Goal: Transaction & Acquisition: Subscribe to service/newsletter

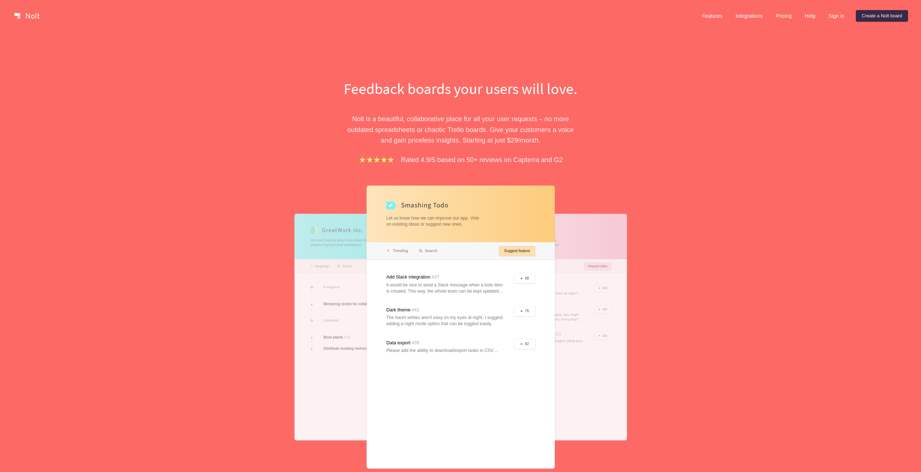
click at [255, 205] on div "Feedback boards your users will love. [PERSON_NAME] is a beautiful, collaborati…" at bounding box center [460, 279] width 921 height 494
click at [245, 222] on div "Feedback boards your users will love. [PERSON_NAME] is a beautiful, collaborati…" at bounding box center [460, 279] width 921 height 494
click at [242, 226] on div "Feedback boards your users will love. Nolt is a beautiful, collaborative place …" at bounding box center [460, 279] width 921 height 494
click at [233, 230] on div "Feedback boards your users will love. Nolt is a beautiful, collaborative place …" at bounding box center [460, 279] width 921 height 494
click at [225, 229] on div "Feedback boards your users will love. Nolt is a beautiful, collaborative place …" at bounding box center [460, 279] width 921 height 494
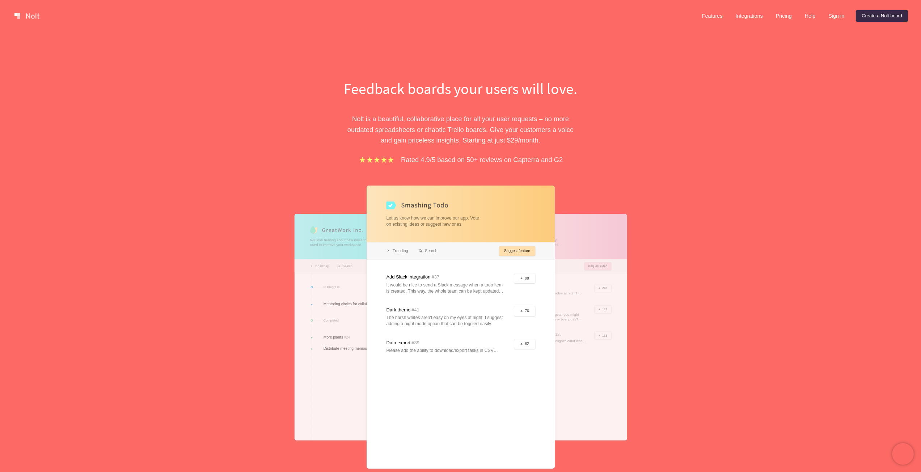
click at [226, 246] on div "Feedback boards your users will love. Nolt is a beautiful, collaborative place …" at bounding box center [460, 279] width 921 height 494
click at [226, 236] on div "Feedback boards your users will love. Nolt is a beautiful, collaborative place …" at bounding box center [460, 279] width 921 height 494
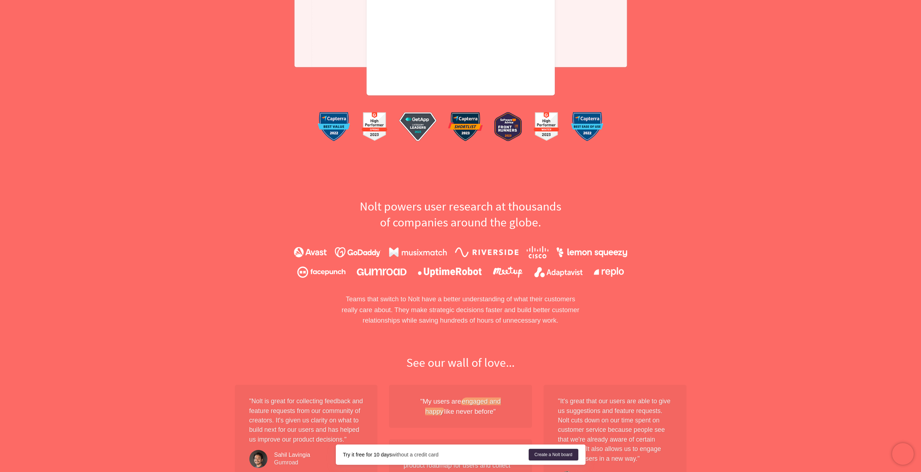
scroll to position [543, 0]
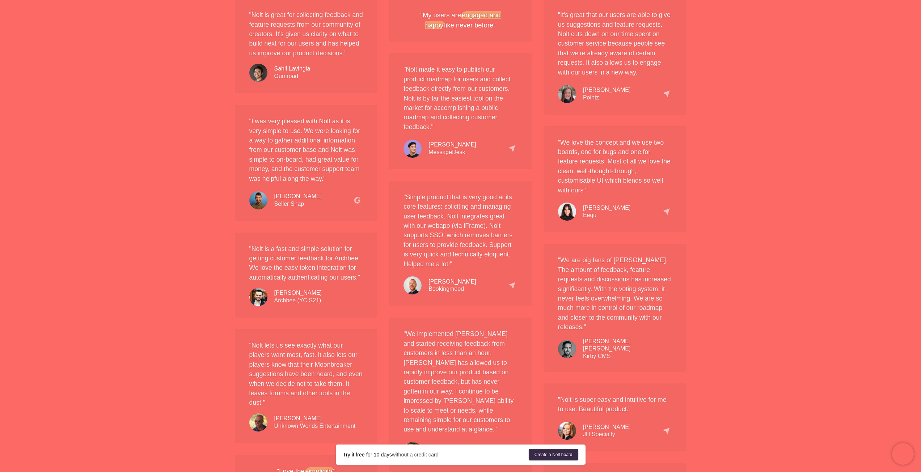
scroll to position [1350, 0]
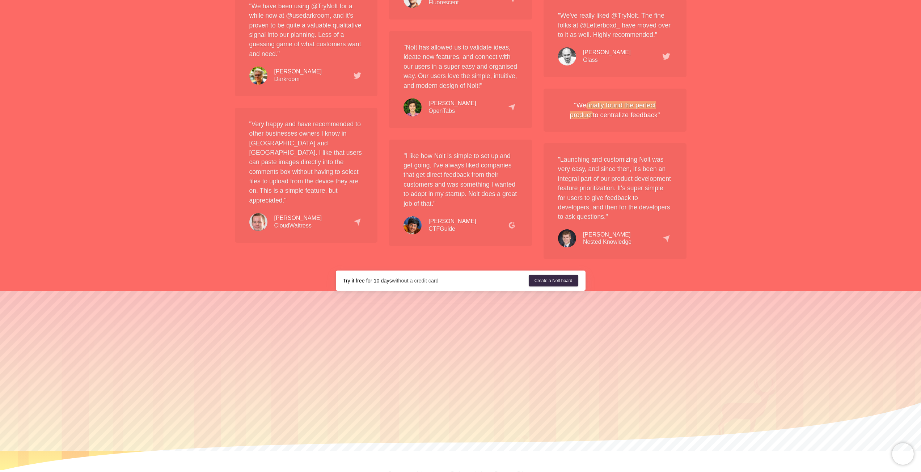
click at [456, 471] on link "Pricing" at bounding box center [453, 473] width 24 height 5
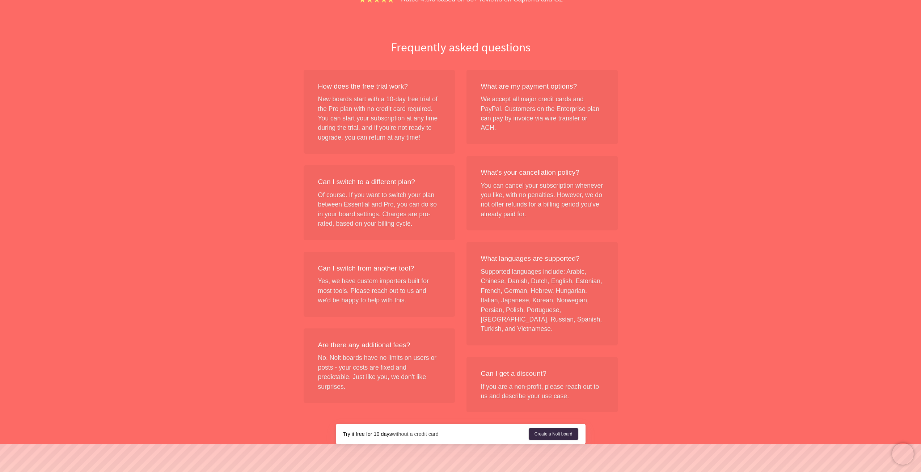
scroll to position [0, 0]
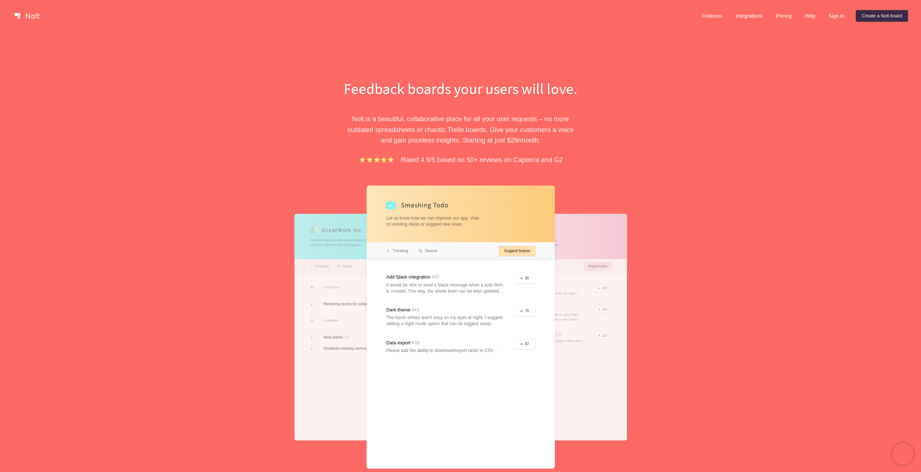
scroll to position [1, 0]
click at [120, 308] on div "Feedback boards your users will love. Nolt is a beautiful, collaborative place …" at bounding box center [460, 279] width 921 height 494
click at [738, 347] on div "Feedback boards your users will love. Nolt is a beautiful, collaborative place …" at bounding box center [460, 279] width 921 height 494
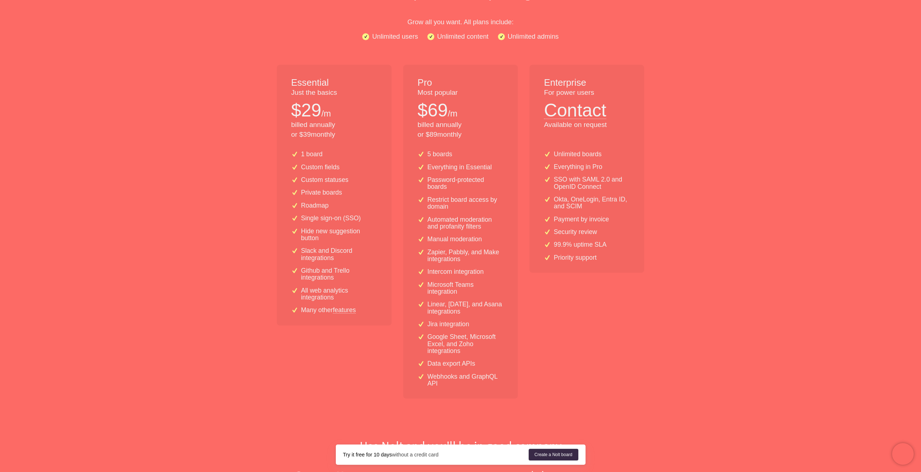
scroll to position [109, 0]
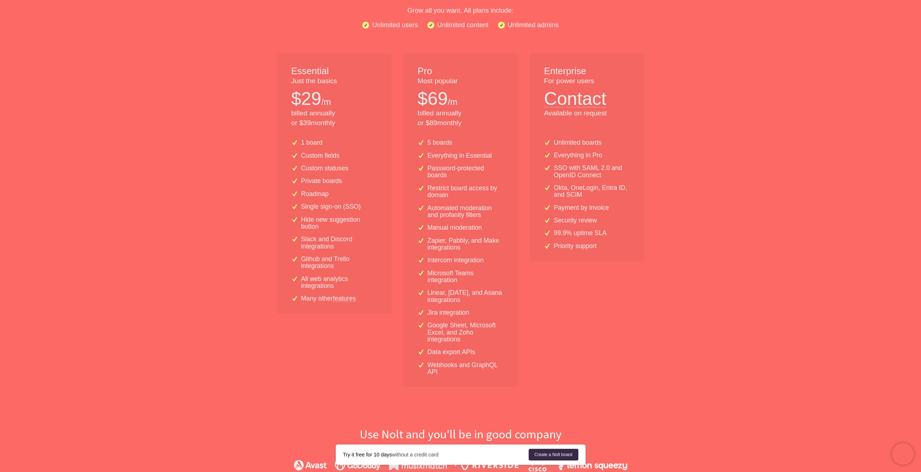
click at [688, 377] on div "Simple flat-rate pricing Grow all you want. All plans include: Unlimited users …" at bounding box center [460, 463] width 463 height 986
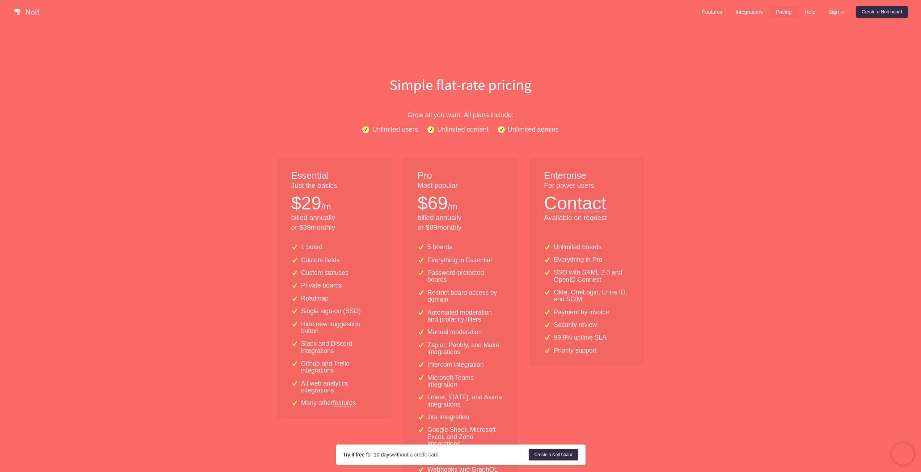
scroll to position [0, 0]
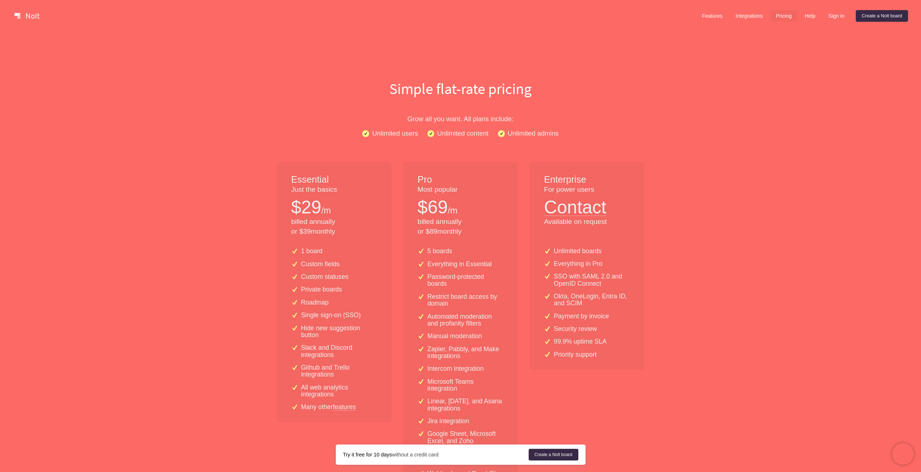
click at [758, 15] on link "Integrations" at bounding box center [749, 16] width 39 height 12
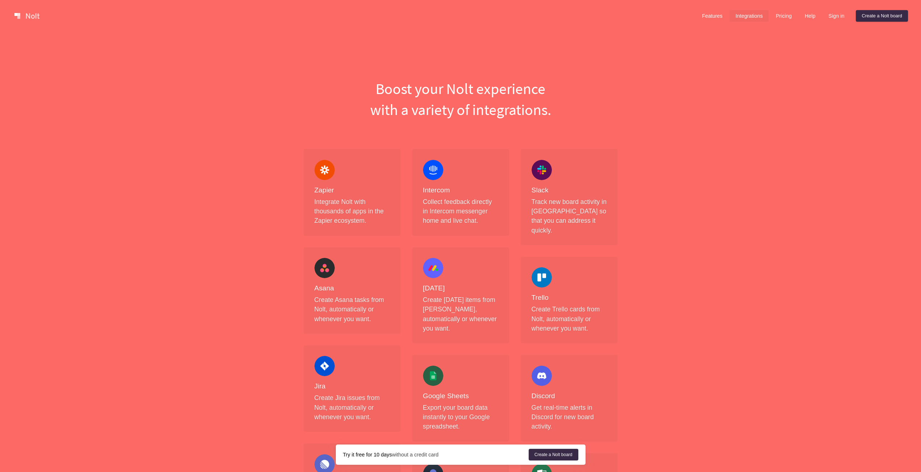
click at [345, 312] on p "Create Asana tasks from Nolt, automatically or whenever you want." at bounding box center [352, 309] width 75 height 29
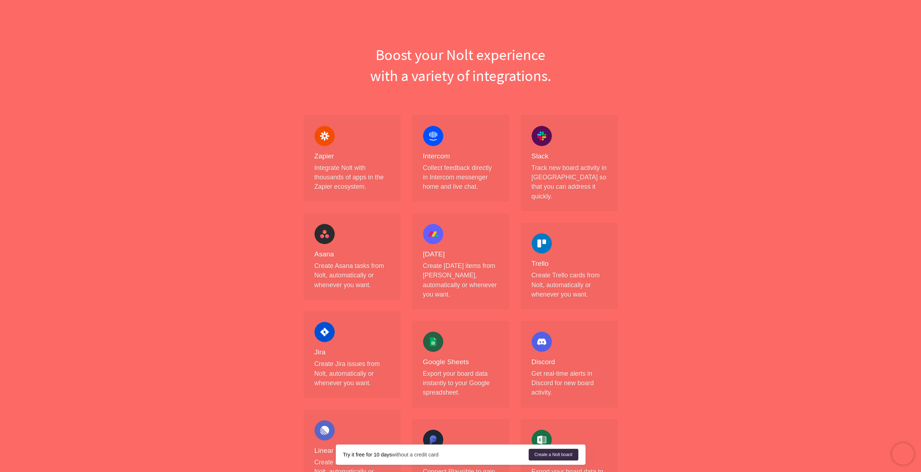
scroll to position [72, 0]
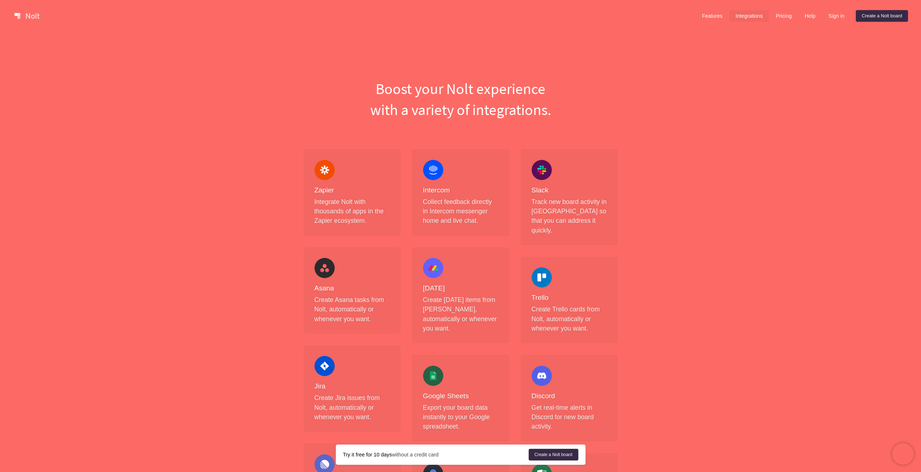
scroll to position [145, 0]
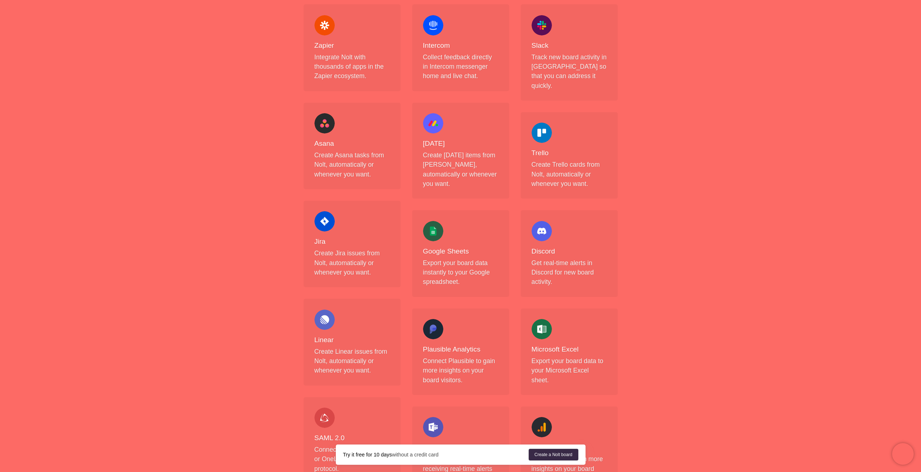
click at [220, 295] on div "Features Integrations Pricing Help Sign in Create a [PERSON_NAME] board Menu Bo…" at bounding box center [460, 450] width 921 height 1191
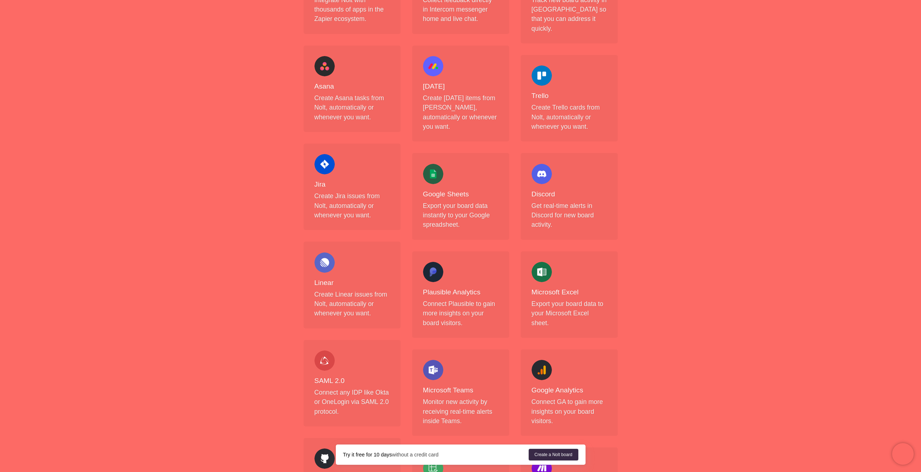
scroll to position [290, 0]
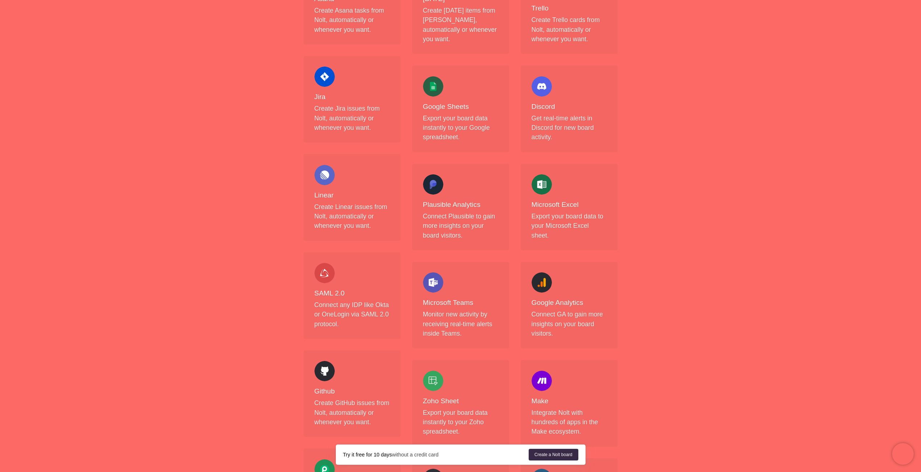
click at [236, 306] on div "Features Integrations Pricing Help Sign in Create a [PERSON_NAME] board Menu Bo…" at bounding box center [460, 305] width 921 height 1191
click at [244, 344] on div "Features Integrations Pricing Help Sign in Create a [PERSON_NAME] board Menu Bo…" at bounding box center [460, 305] width 921 height 1191
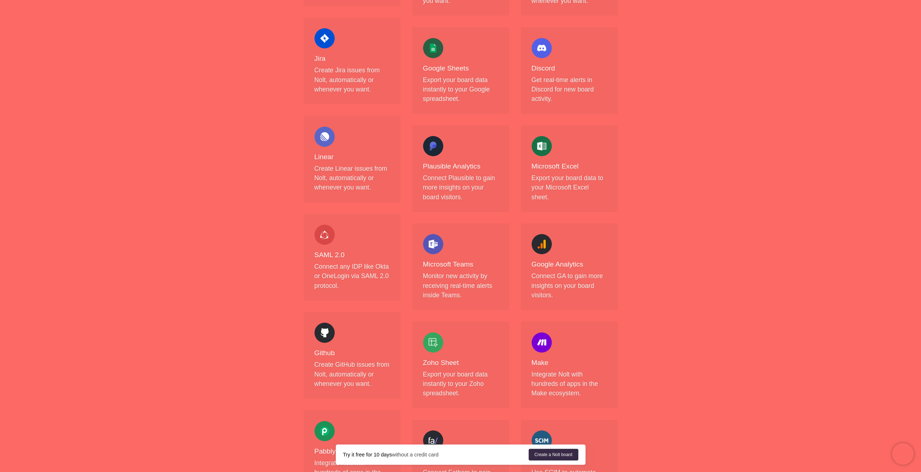
scroll to position [398, 0]
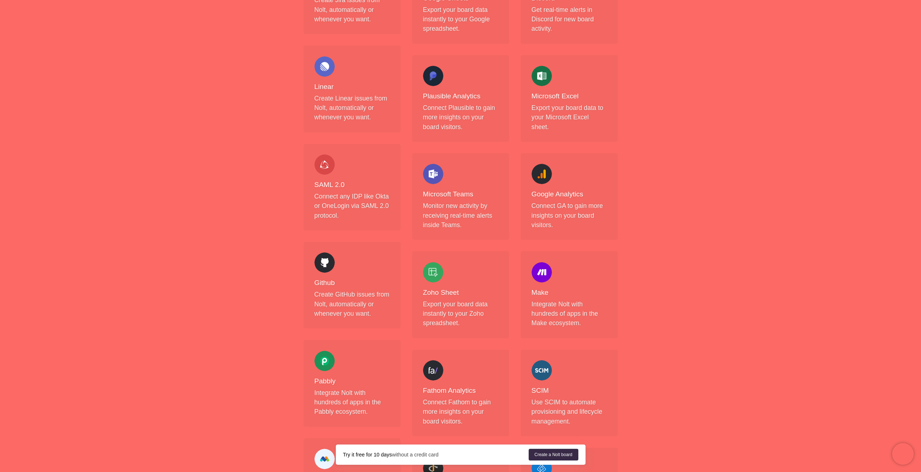
click at [244, 344] on div "Features Integrations Pricing Help Sign in Create a [PERSON_NAME] board Menu Bo…" at bounding box center [460, 197] width 921 height 1191
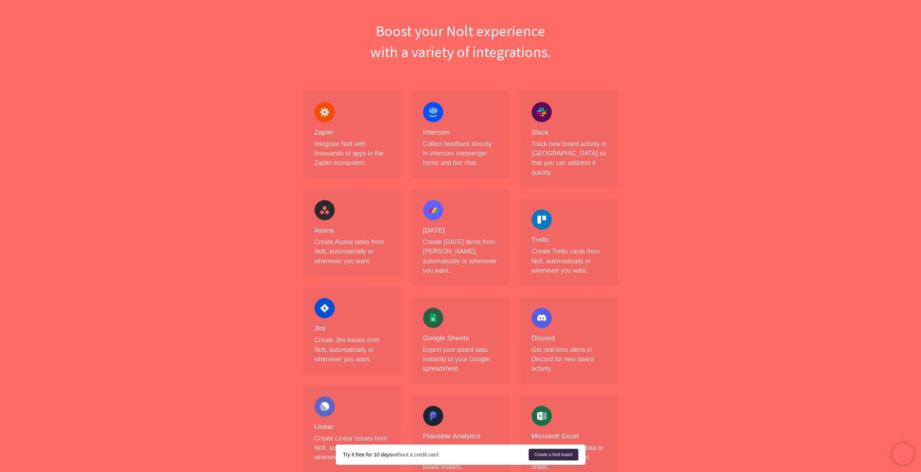
scroll to position [0, 0]
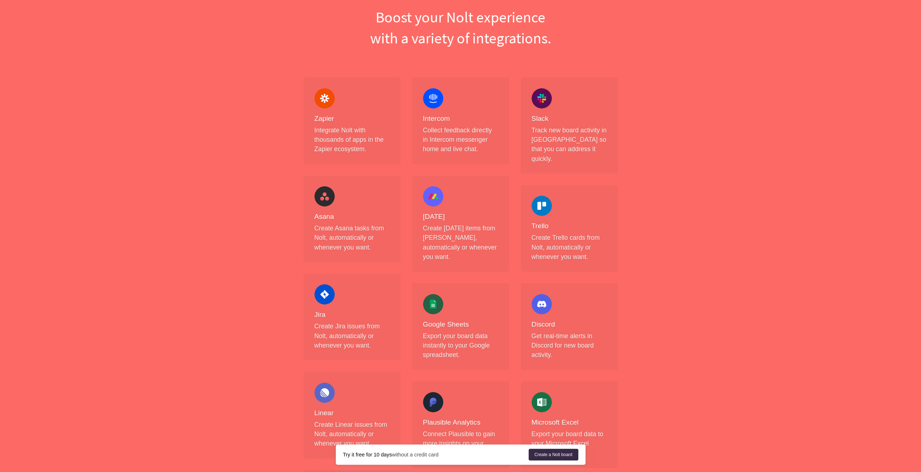
scroll to position [72, 0]
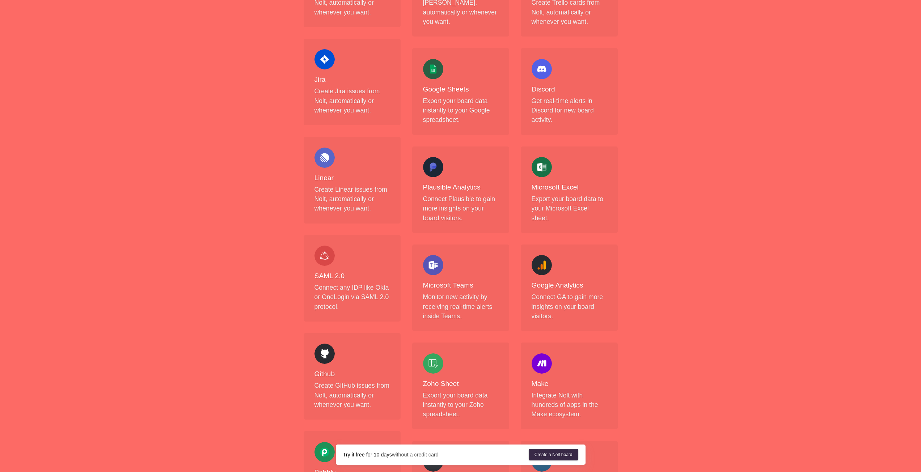
scroll to position [362, 0]
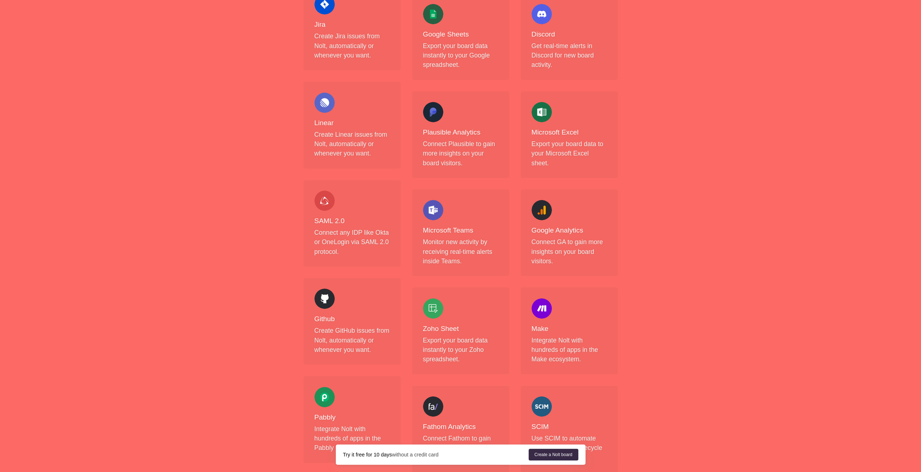
click at [724, 370] on div "Features Integrations Pricing Help Sign in Create a [PERSON_NAME] board Menu Bo…" at bounding box center [460, 233] width 921 height 1191
click at [720, 405] on div "Features Integrations Pricing Help Sign in Create a [PERSON_NAME] board Menu Bo…" at bounding box center [460, 233] width 921 height 1191
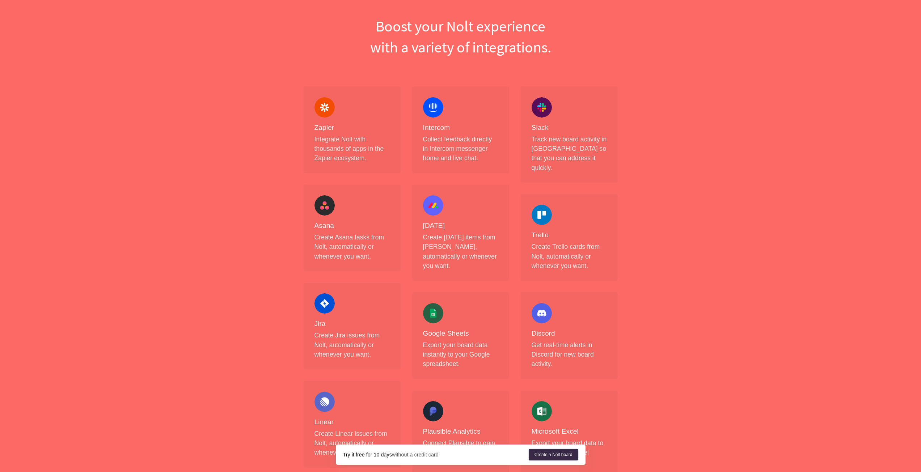
scroll to position [0, 0]
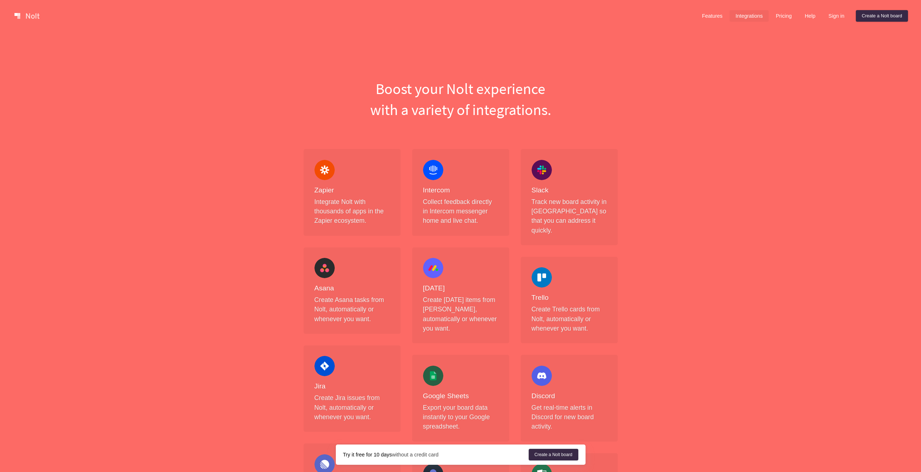
click at [812, 16] on link "Help" at bounding box center [810, 16] width 22 height 12
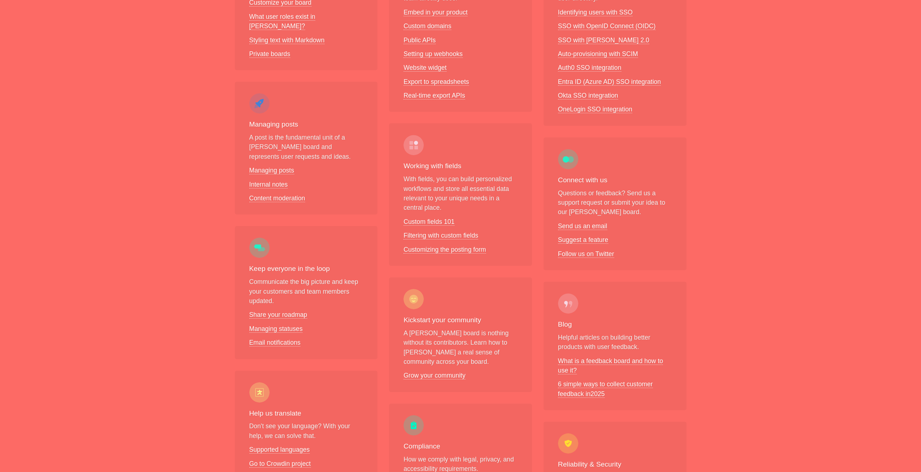
scroll to position [200, 0]
click at [911, 177] on div "Using [PERSON_NAME] Learn how to get the most out of your [PERSON_NAME] board. …" at bounding box center [460, 242] width 921 height 655
click at [591, 226] on link "Send us an email" at bounding box center [582, 230] width 49 height 8
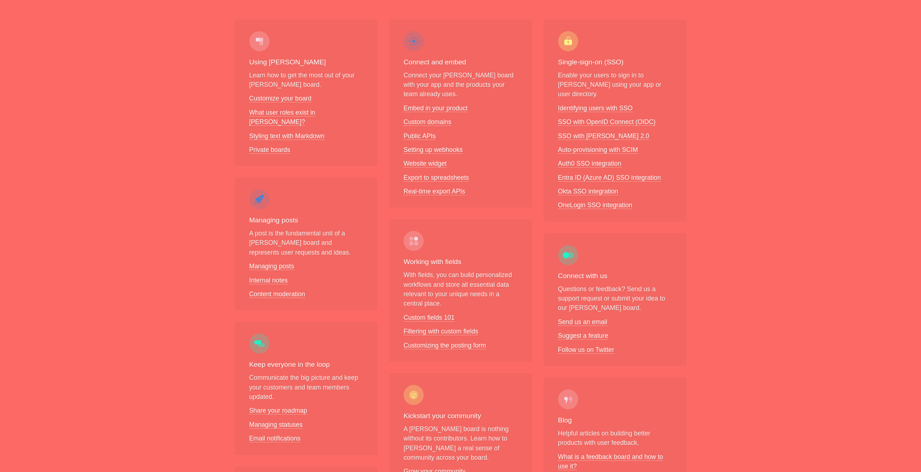
scroll to position [0, 0]
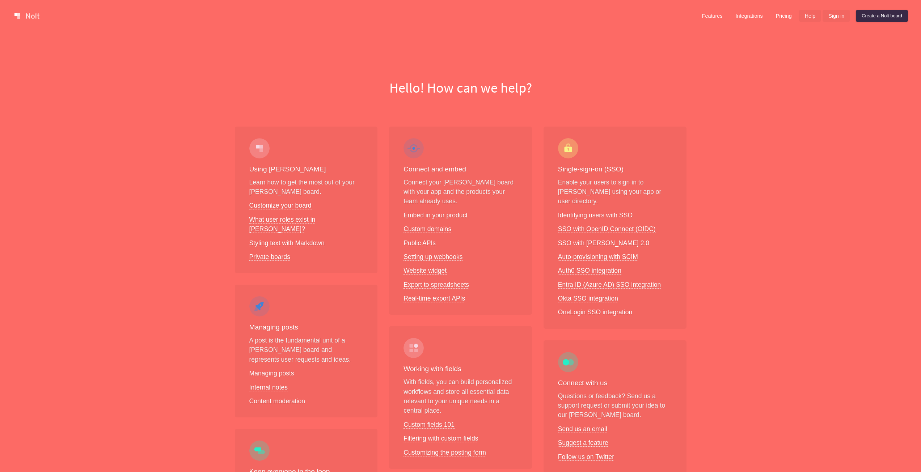
click at [831, 17] on link "Sign in" at bounding box center [837, 16] width 28 height 12
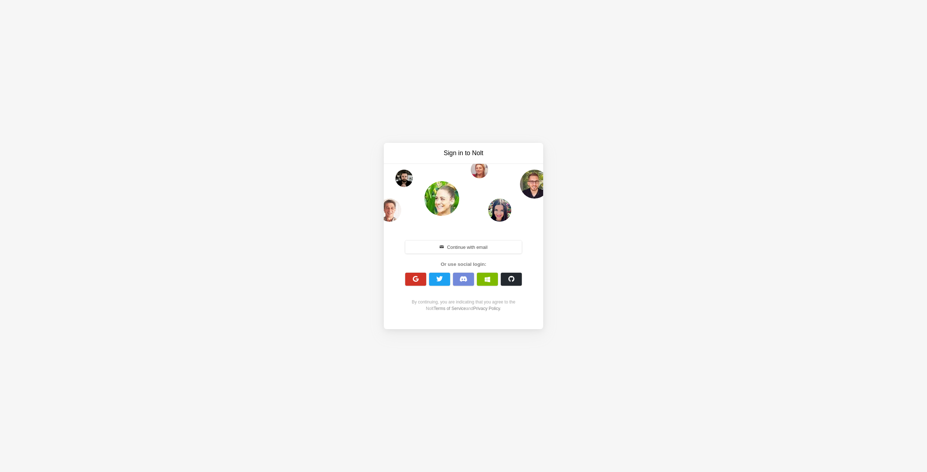
click at [418, 281] on span "button" at bounding box center [415, 279] width 7 height 7
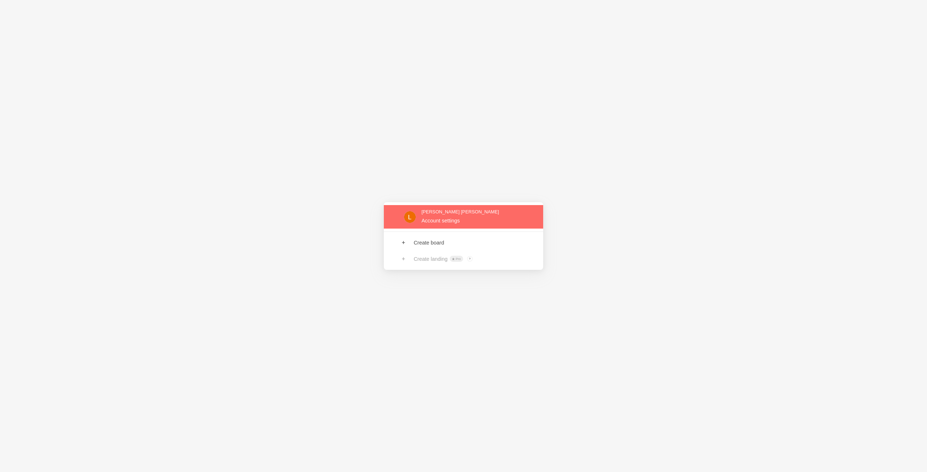
click at [425, 223] on link at bounding box center [463, 217] width 159 height 24
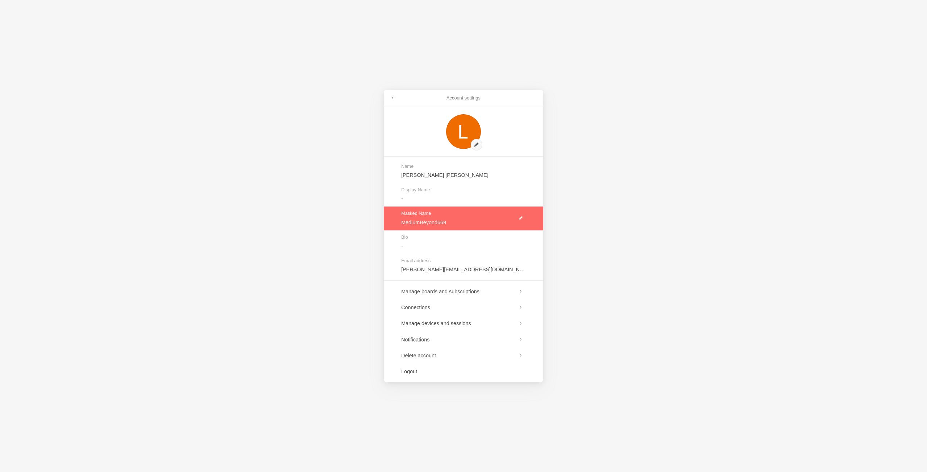
click at [431, 220] on link at bounding box center [463, 219] width 159 height 24
click at [397, 219] on div "Masked Name MediumBeyond669" at bounding box center [463, 219] width 159 height 24
click at [506, 219] on span at bounding box center [506, 218] width 4 height 4
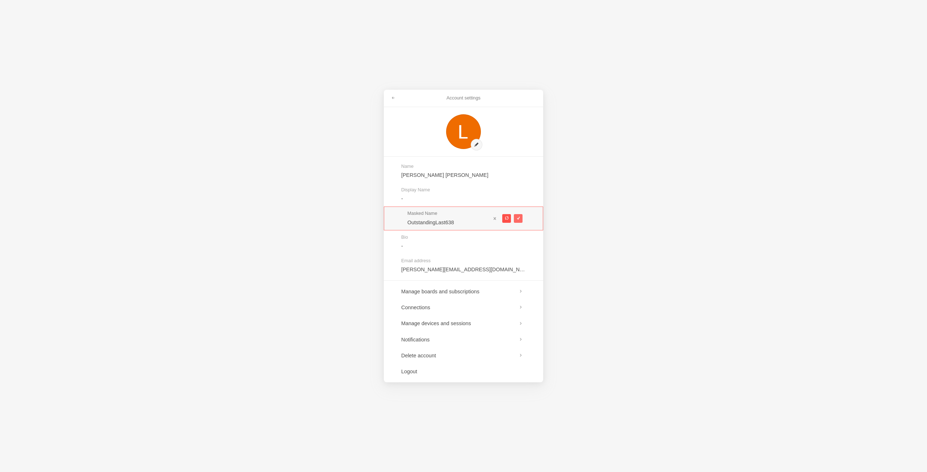
click at [506, 219] on span at bounding box center [506, 218] width 4 height 4
click at [420, 215] on span "Masked Name" at bounding box center [448, 213] width 83 height 5
click at [395, 220] on div "Masked Name KnowingScripture550" at bounding box center [463, 219] width 159 height 24
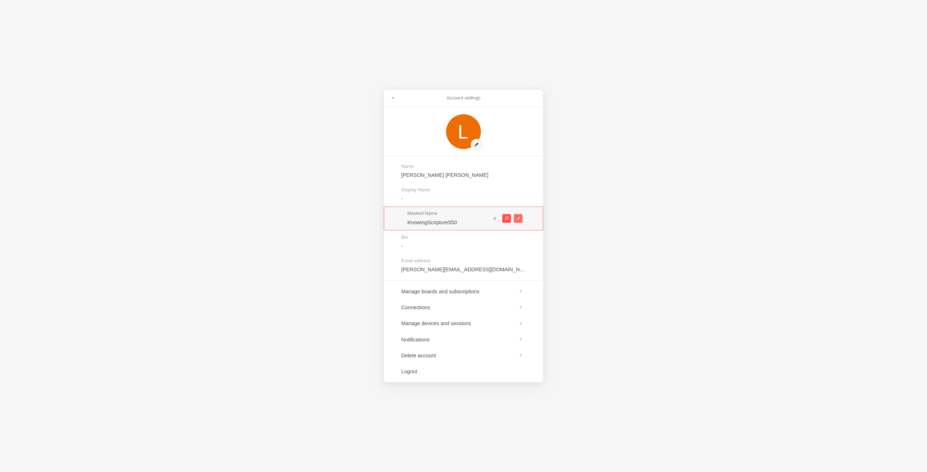
click at [506, 220] on span at bounding box center [506, 218] width 4 height 4
click at [506, 219] on span at bounding box center [506, 218] width 4 height 4
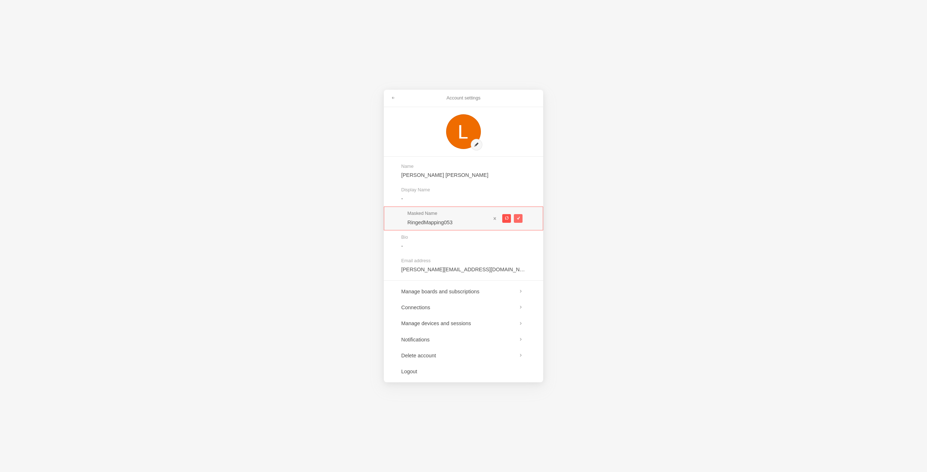
click at [506, 219] on span at bounding box center [506, 218] width 4 height 4
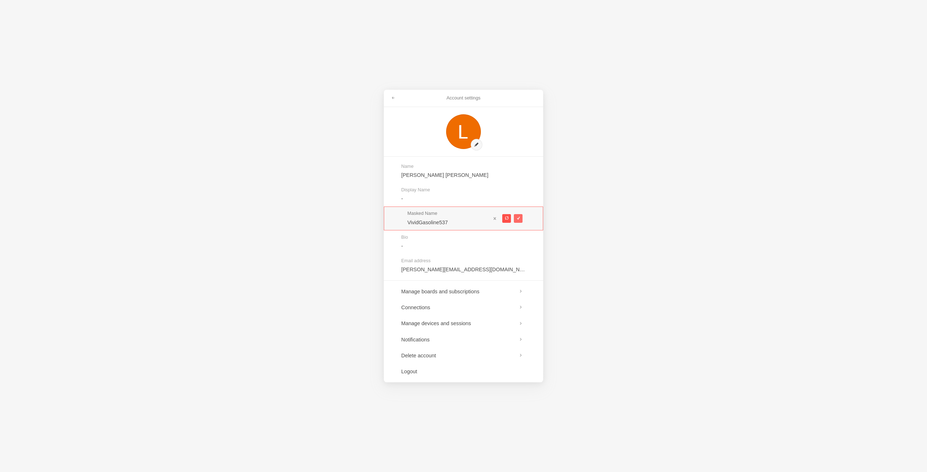
click at [506, 219] on span at bounding box center [506, 218] width 4 height 4
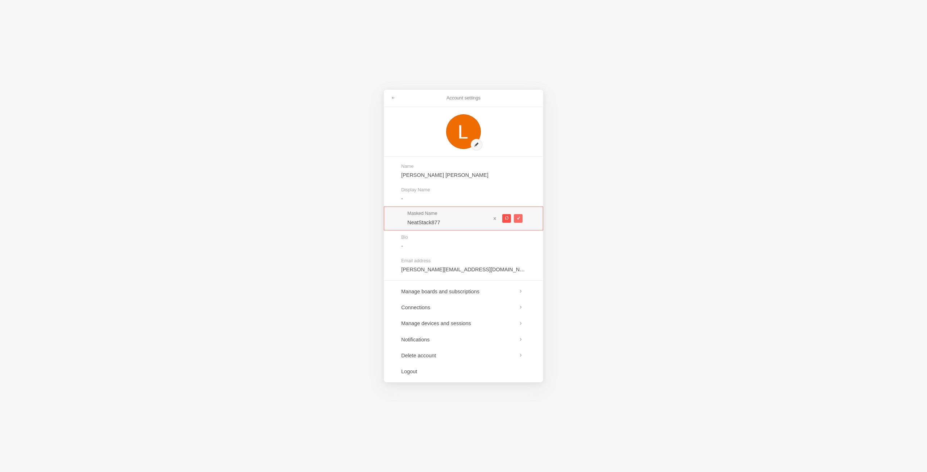
click at [506, 219] on span at bounding box center [506, 218] width 4 height 4
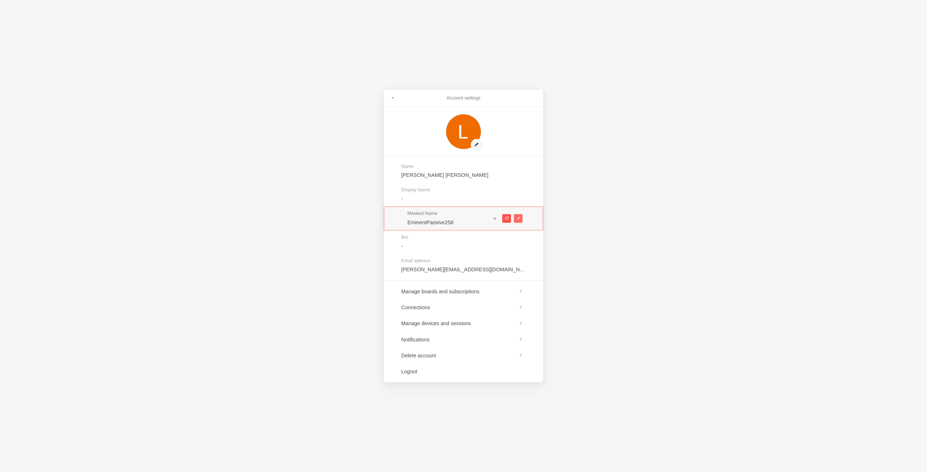
click at [506, 219] on span at bounding box center [506, 218] width 4 height 4
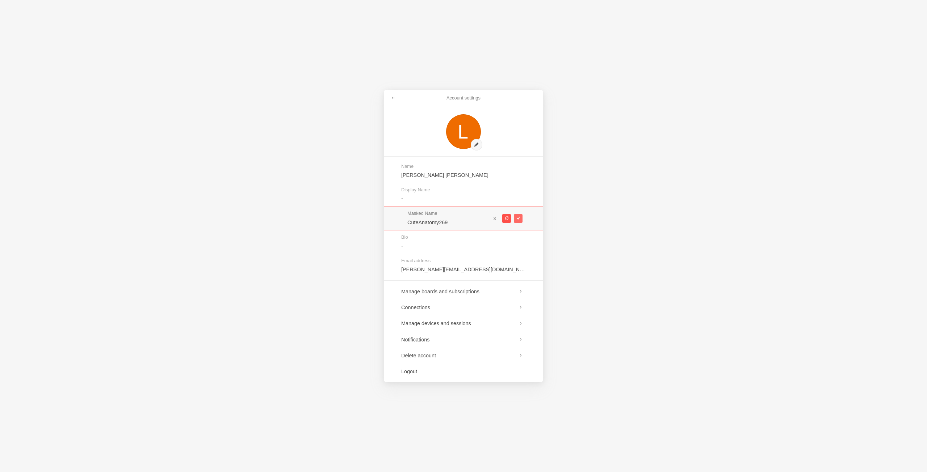
type input "HumbleHanger758"
click at [516, 217] on span at bounding box center [518, 218] width 4 height 4
click at [421, 223] on link at bounding box center [463, 219] width 159 height 24
click at [610, 222] on div "Account settings Name Leon Marius Schröder Display Name - Masked Name HumbleHan…" at bounding box center [463, 236] width 927 height 472
click at [518, 221] on button at bounding box center [518, 218] width 9 height 9
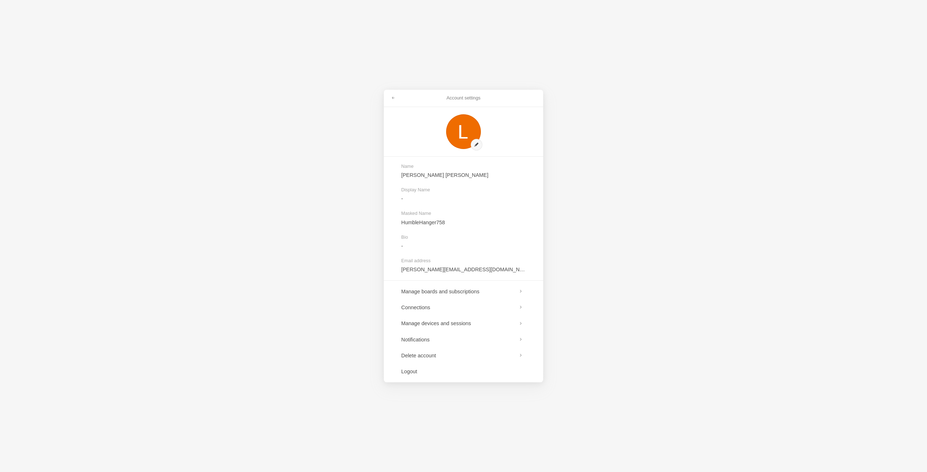
click at [644, 311] on div "Account settings Name Leon Marius Schröder Display Name - Masked Name HumbleHan…" at bounding box center [463, 236] width 927 height 472
click at [505, 218] on link at bounding box center [463, 219] width 159 height 24
click at [510, 218] on button at bounding box center [506, 218] width 9 height 9
click at [509, 218] on button at bounding box center [506, 218] width 9 height 9
click at [506, 218] on span at bounding box center [506, 218] width 4 height 4
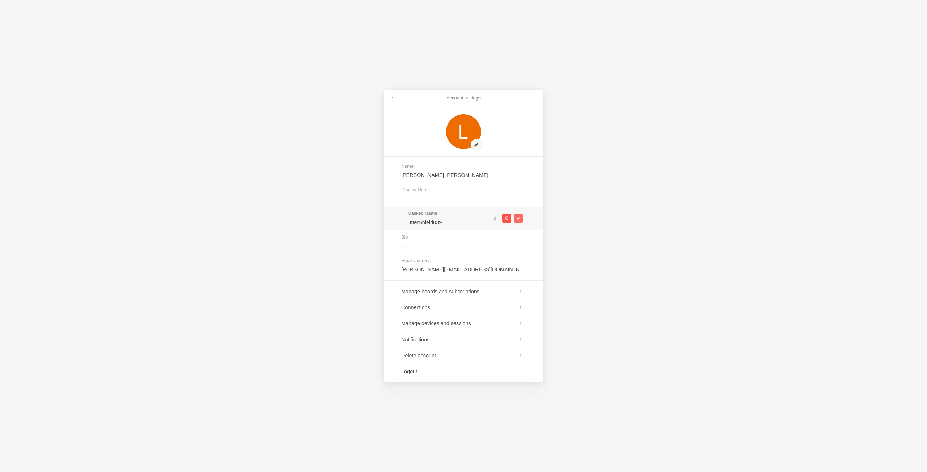
click at [506, 218] on span at bounding box center [506, 218] width 4 height 4
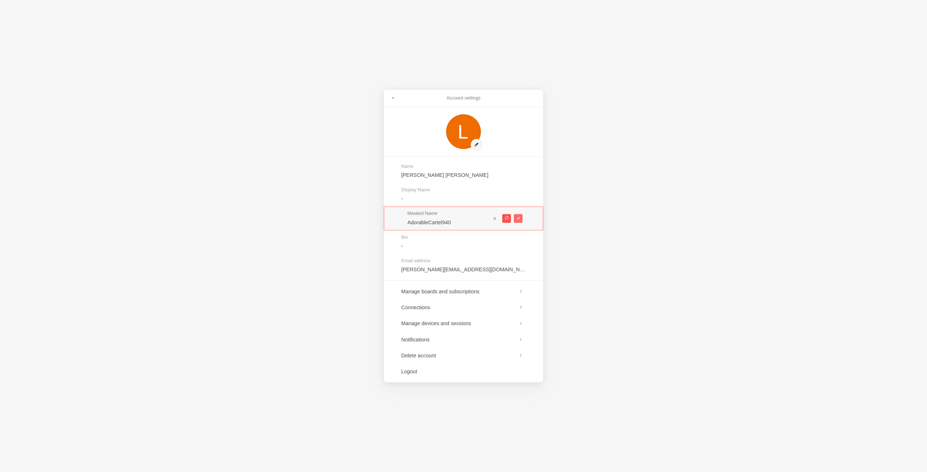
click at [506, 218] on span at bounding box center [506, 218] width 4 height 4
type input "CharmingDifferential589"
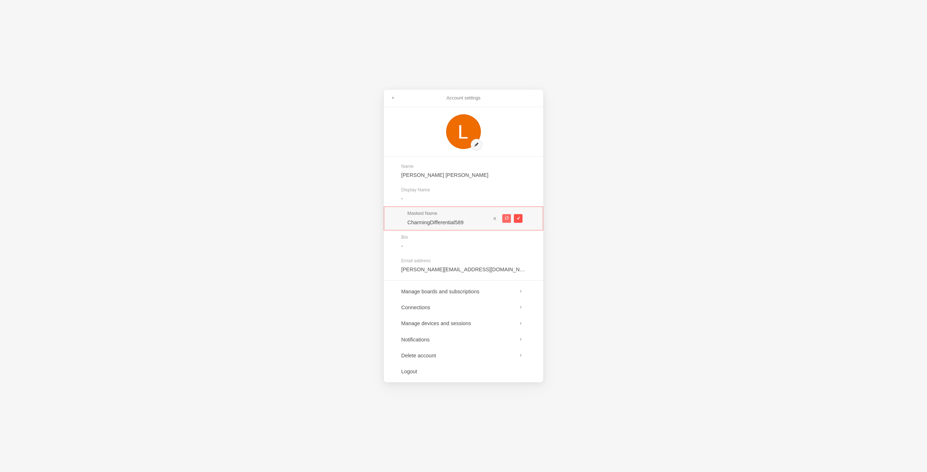
click at [516, 216] on button at bounding box center [518, 218] width 9 height 9
click at [464, 94] on div "Account settings" at bounding box center [463, 98] width 159 height 17
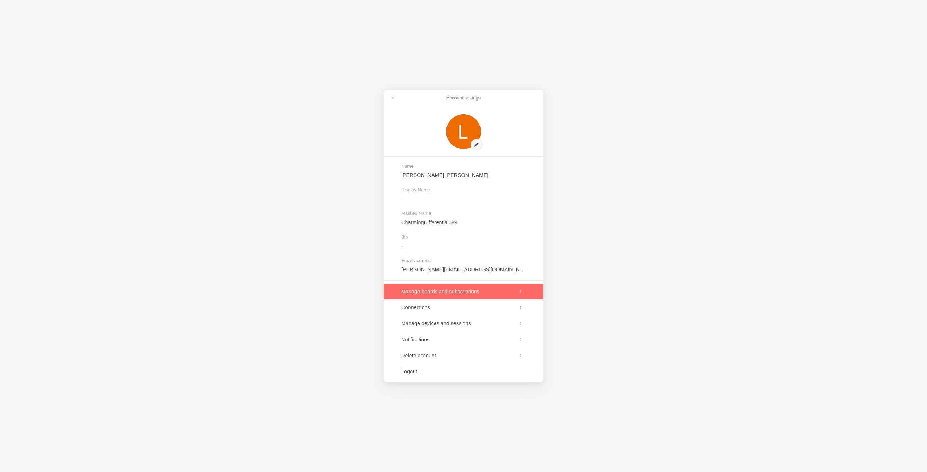
click at [448, 295] on link at bounding box center [463, 292] width 159 height 16
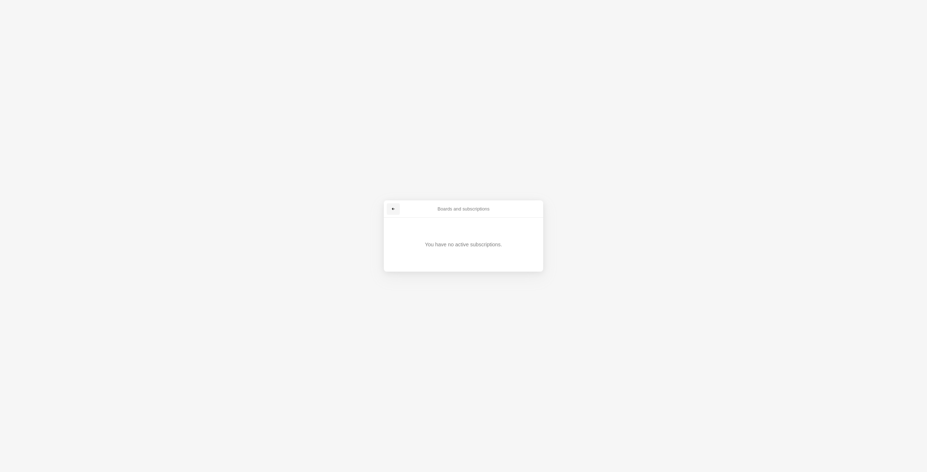
click at [390, 205] on link at bounding box center [393, 209] width 13 height 12
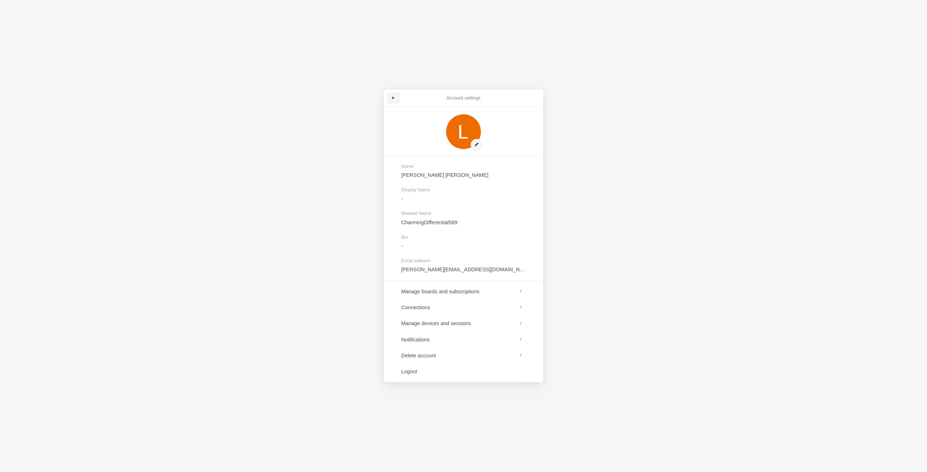
click at [396, 100] on link at bounding box center [393, 98] width 13 height 12
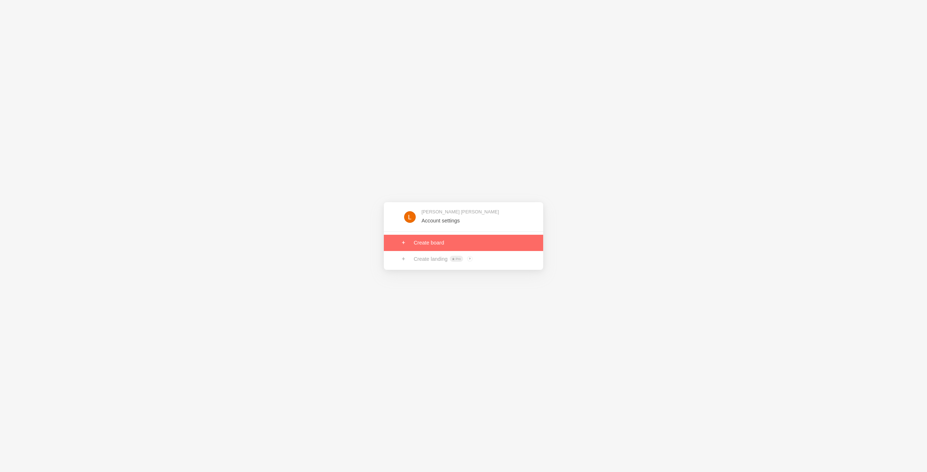
click at [413, 247] on link at bounding box center [463, 243] width 159 height 16
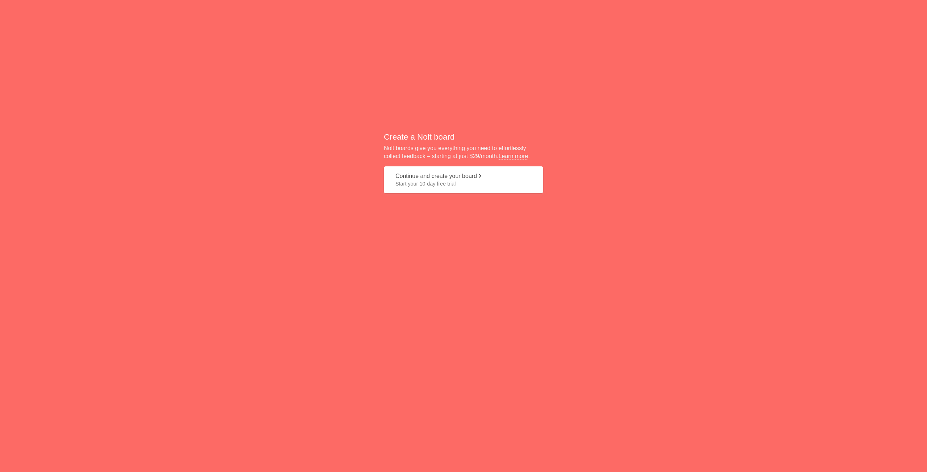
click at [465, 181] on span "Start your 10-day free trial" at bounding box center [463, 183] width 136 height 7
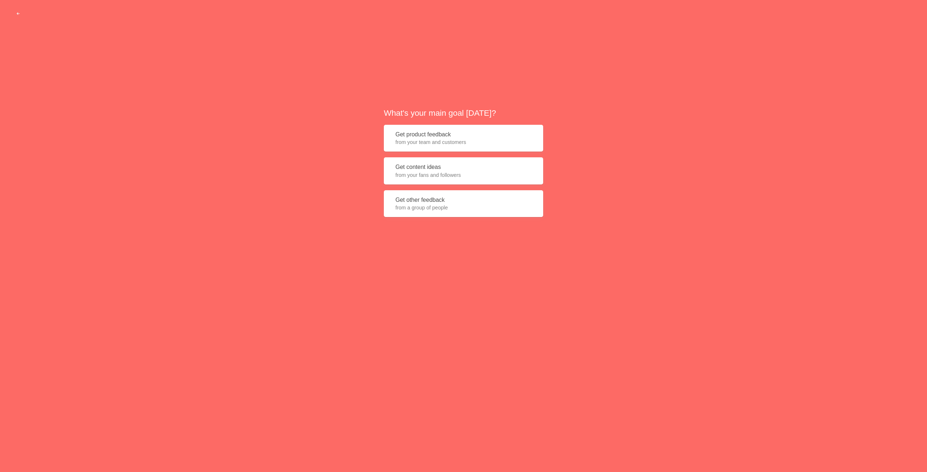
click at [468, 139] on span "from your team and customers" at bounding box center [463, 142] width 136 height 7
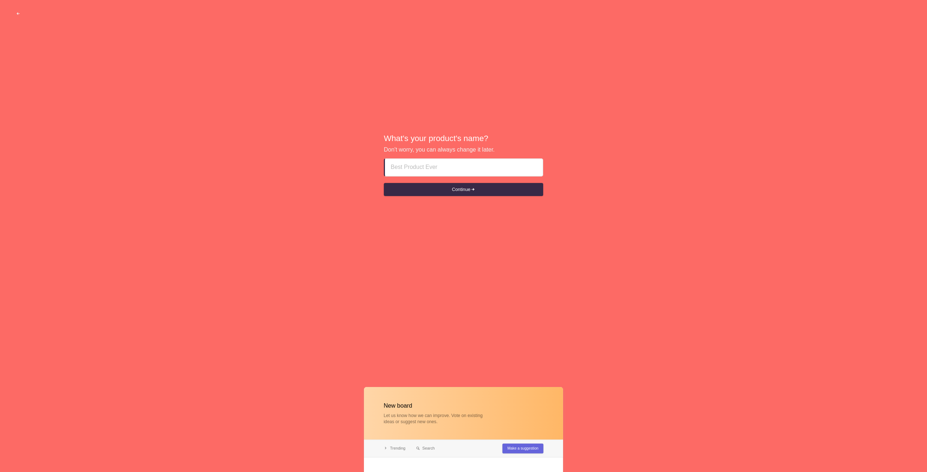
click at [415, 164] on input at bounding box center [464, 167] width 146 height 17
drag, startPoint x: 408, startPoint y: 170, endPoint x: 204, endPoint y: 144, distance: 205.9
click at [243, 147] on div "What's your product's name? Don't worry, you can always change it later. etg24-…" at bounding box center [463, 165] width 927 height 331
click at [483, 192] on button "Continue" at bounding box center [463, 189] width 159 height 13
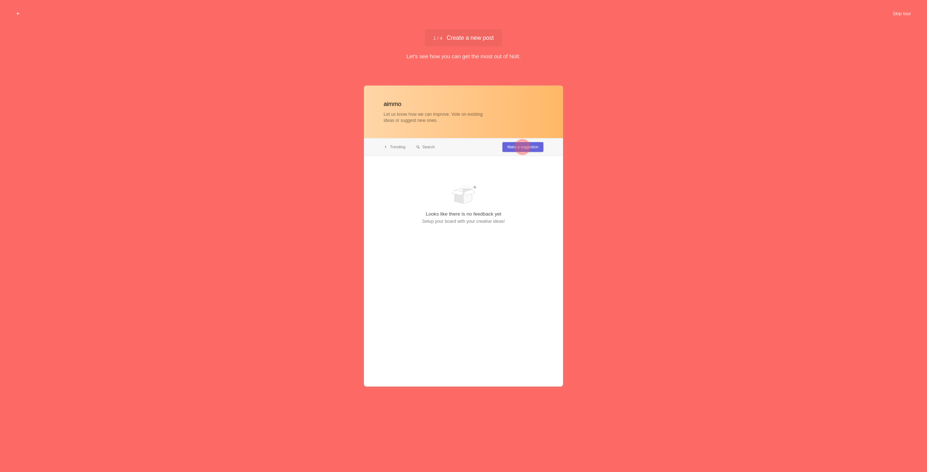
type input "aimmo"
click at [527, 146] on div at bounding box center [522, 147] width 14 height 14
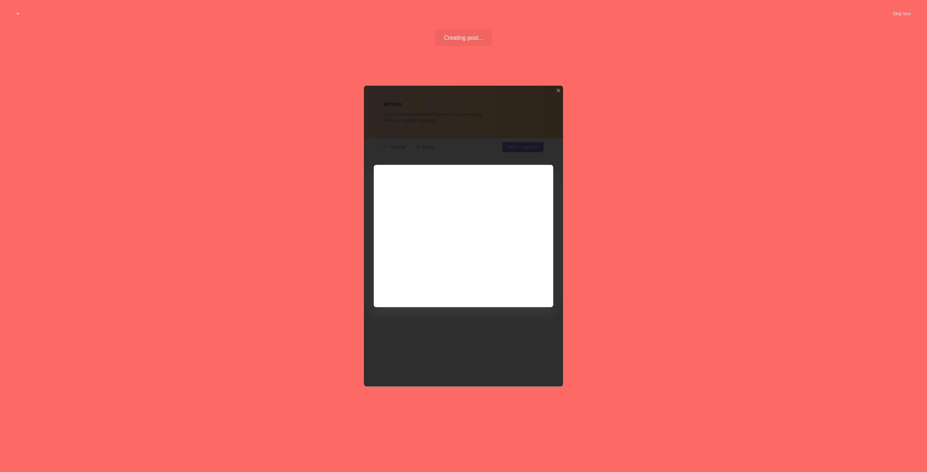
click at [433, 262] on div at bounding box center [463, 236] width 199 height 301
click at [517, 291] on div at bounding box center [463, 236] width 199 height 301
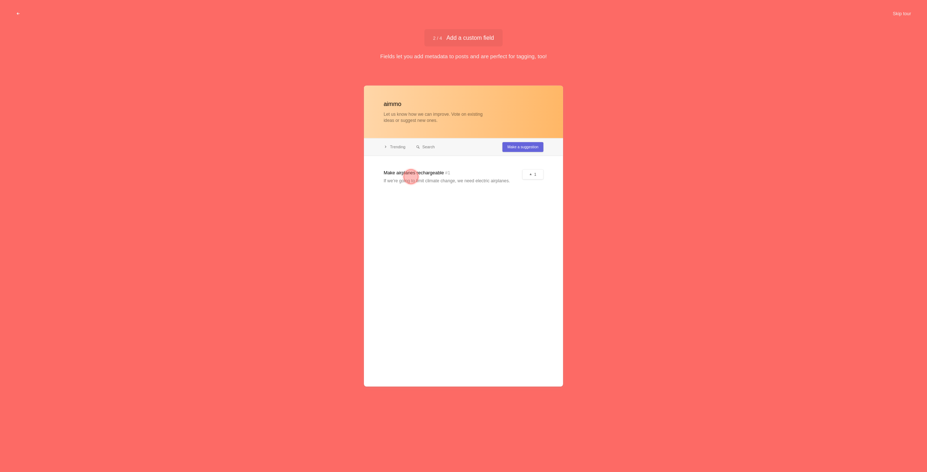
click at [421, 181] on div at bounding box center [411, 177] width 26 height 26
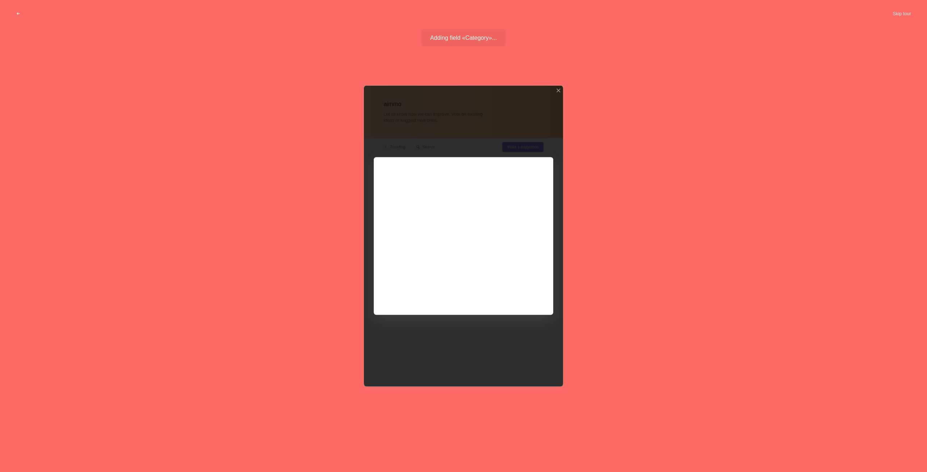
click at [495, 331] on div at bounding box center [463, 236] width 199 height 301
click at [524, 148] on div at bounding box center [463, 236] width 199 height 301
click at [541, 161] on div at bounding box center [463, 236] width 199 height 301
click at [604, 116] on div "aimmo Let us know how we can improve. Vote on existing ideas or suggest new one…" at bounding box center [463, 262] width 927 height 383
click at [518, 135] on div at bounding box center [463, 236] width 199 height 301
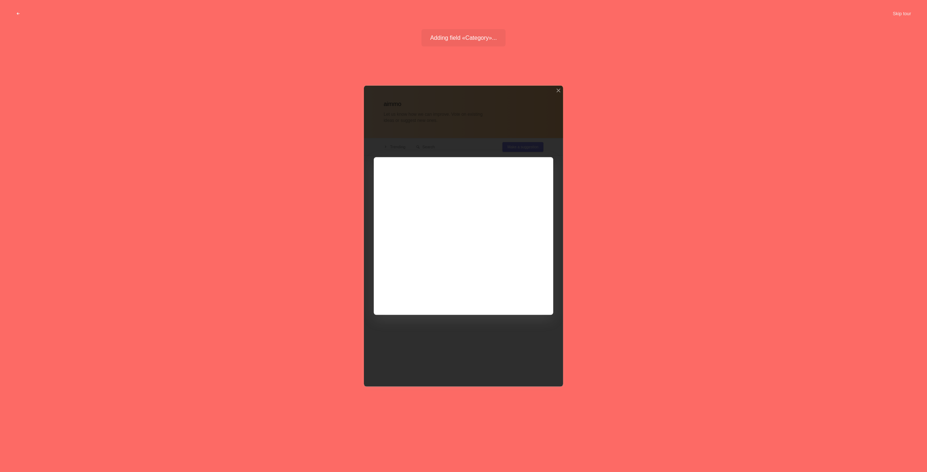
click at [528, 313] on div at bounding box center [463, 236] width 199 height 301
click at [545, 161] on div at bounding box center [463, 236] width 199 height 301
click at [487, 123] on div at bounding box center [463, 236] width 199 height 301
click at [408, 91] on div at bounding box center [463, 236] width 199 height 301
click at [635, 135] on div "aimmo Let us know how we can improve. Vote on existing ideas or suggest new one…" at bounding box center [463, 262] width 927 height 383
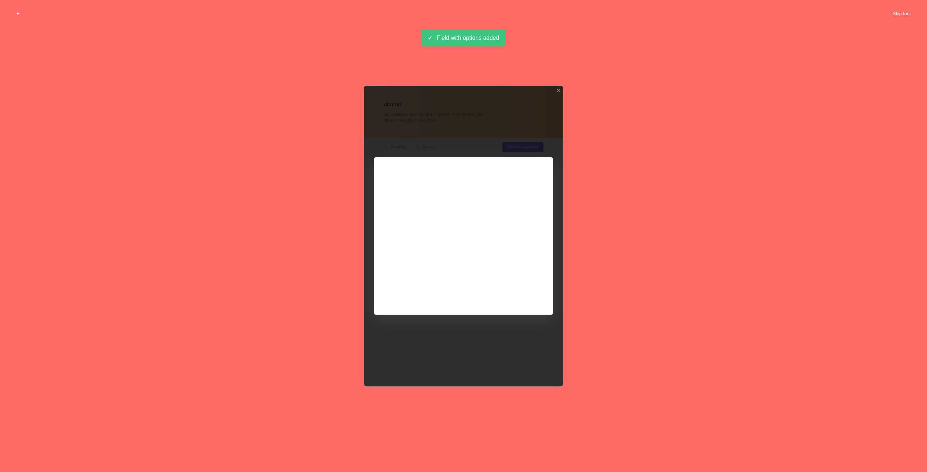
click at [513, 261] on div at bounding box center [463, 236] width 199 height 301
click at [558, 91] on div at bounding box center [463, 236] width 199 height 301
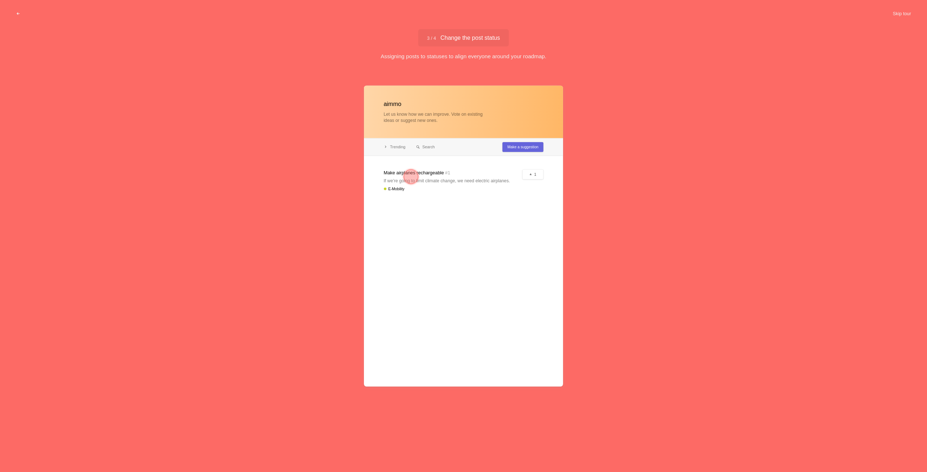
click at [463, 180] on div at bounding box center [463, 236] width 199 height 301
click at [406, 174] on div at bounding box center [411, 177] width 14 height 14
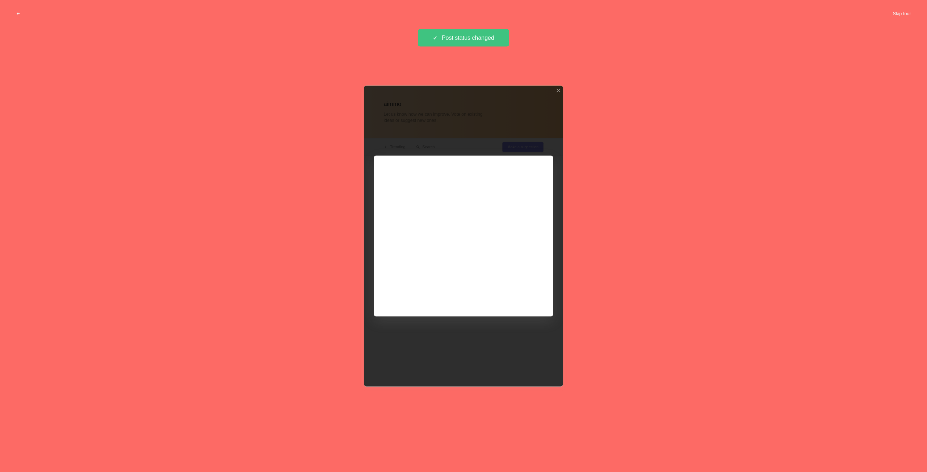
click at [434, 183] on div at bounding box center [463, 236] width 199 height 301
click at [454, 136] on div at bounding box center [463, 236] width 199 height 301
click at [545, 140] on div at bounding box center [463, 236] width 199 height 301
click at [541, 170] on div at bounding box center [463, 236] width 199 height 301
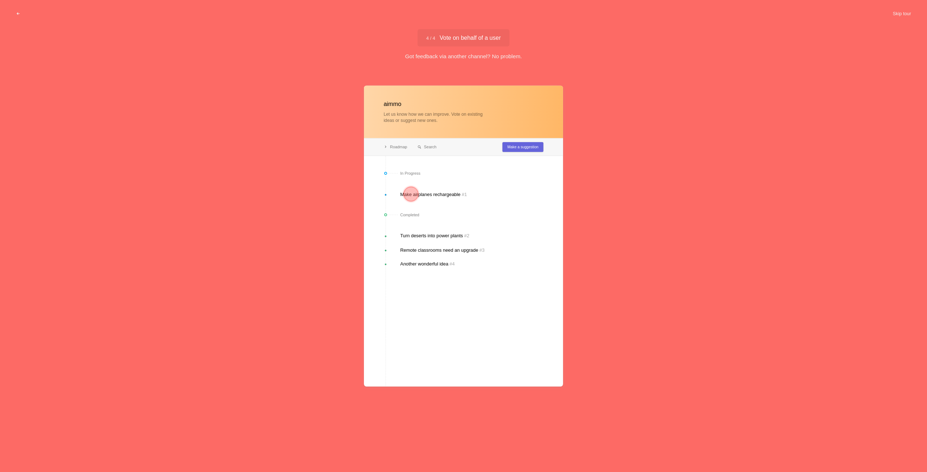
click at [521, 274] on div at bounding box center [463, 236] width 199 height 301
click at [400, 145] on div at bounding box center [463, 236] width 199 height 301
click at [411, 117] on div at bounding box center [463, 236] width 199 height 301
click at [492, 148] on div at bounding box center [463, 236] width 199 height 301
click at [524, 148] on div at bounding box center [463, 236] width 199 height 301
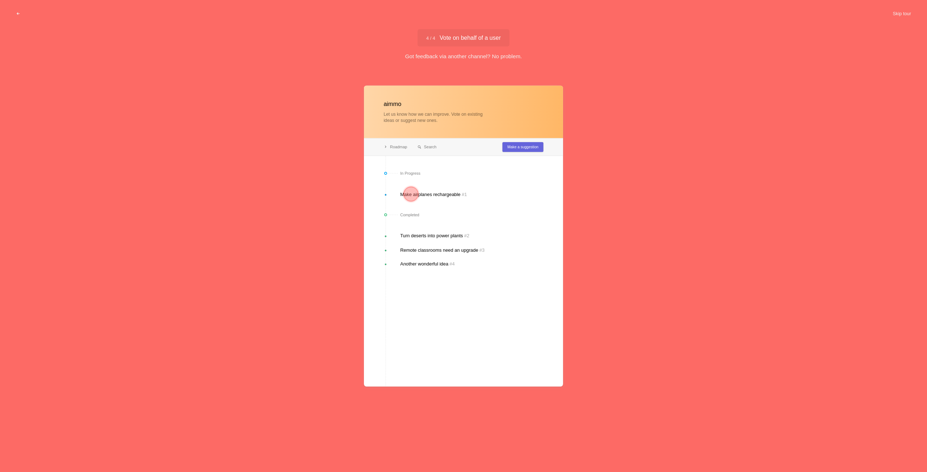
click at [378, 93] on div at bounding box center [463, 236] width 199 height 301
click at [400, 112] on div at bounding box center [463, 236] width 199 height 301
click at [427, 144] on div at bounding box center [463, 236] width 199 height 301
click at [409, 195] on div at bounding box center [411, 194] width 14 height 14
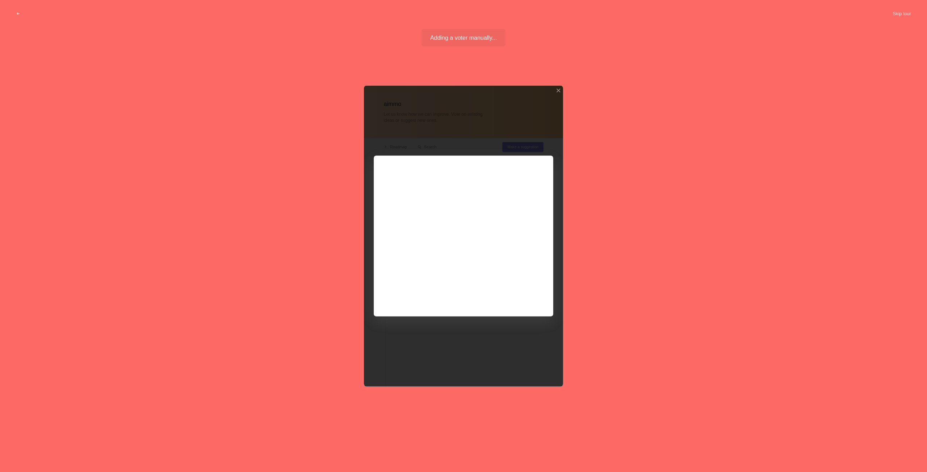
click at [425, 115] on div at bounding box center [463, 236] width 199 height 301
click at [519, 241] on div at bounding box center [463, 236] width 199 height 301
click at [469, 315] on div at bounding box center [463, 236] width 199 height 301
click at [467, 295] on div at bounding box center [463, 236] width 199 height 301
